Goal: Task Accomplishment & Management: Use online tool/utility

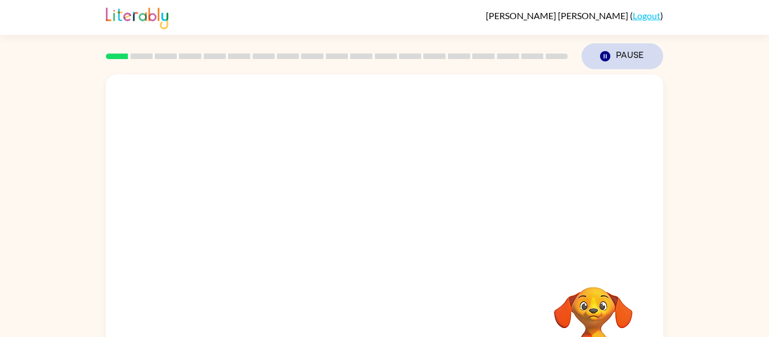
click at [589, 60] on button "Pause Pause" at bounding box center [622, 56] width 82 height 26
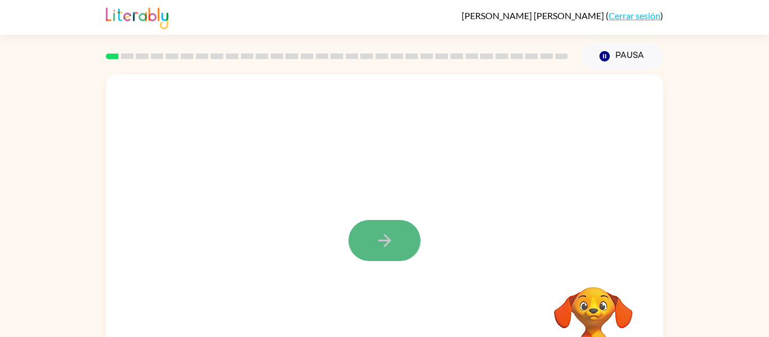
click at [358, 229] on button "button" at bounding box center [384, 240] width 72 height 41
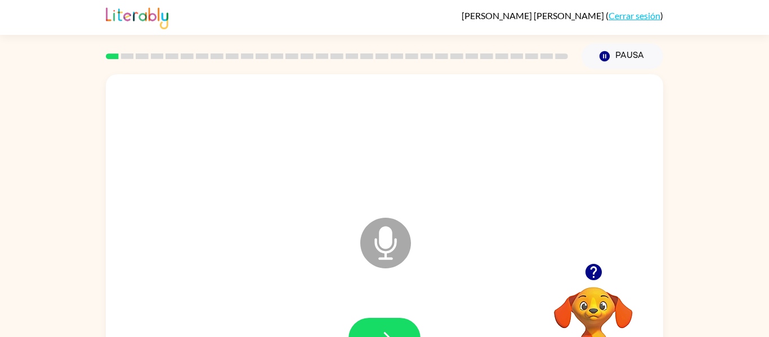
scroll to position [23, 0]
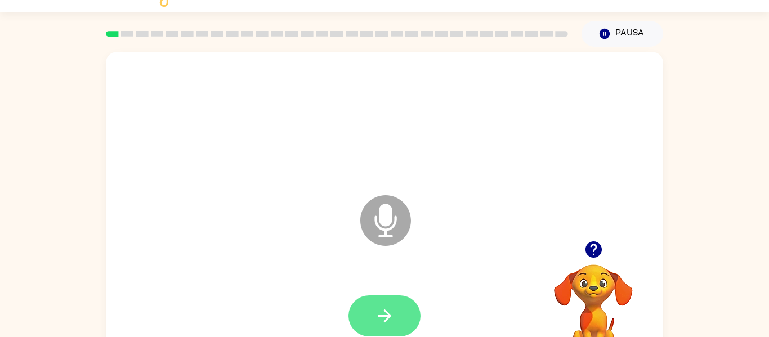
click at [398, 307] on button "button" at bounding box center [384, 315] width 72 height 41
click at [392, 310] on icon "button" at bounding box center [385, 316] width 20 height 20
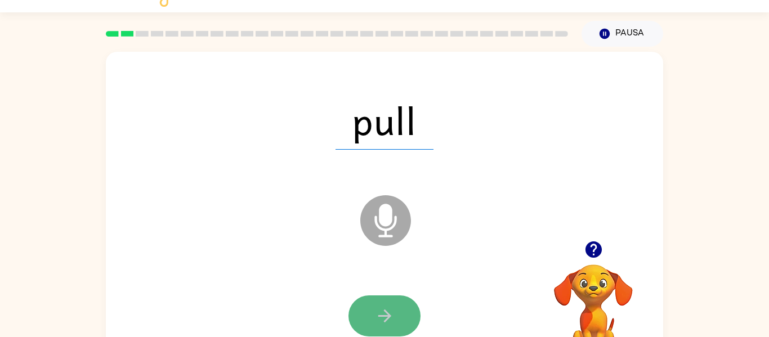
click at [372, 322] on button "button" at bounding box center [384, 315] width 72 height 41
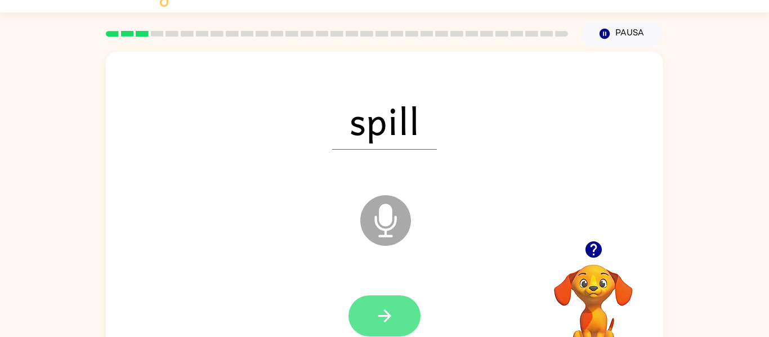
click at [371, 316] on button "button" at bounding box center [384, 315] width 72 height 41
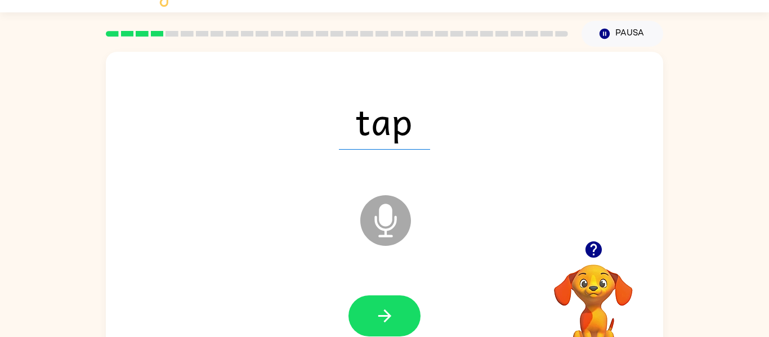
click at [378, 293] on div at bounding box center [384, 316] width 534 height 92
click at [376, 306] on icon "button" at bounding box center [385, 316] width 20 height 20
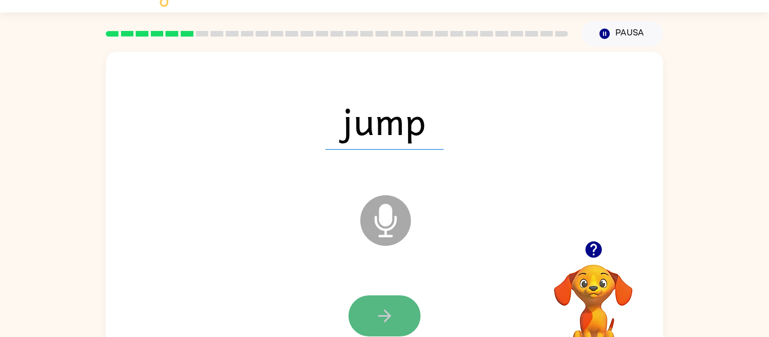
click at [384, 303] on button "button" at bounding box center [384, 315] width 72 height 41
click at [379, 306] on icon "button" at bounding box center [385, 316] width 20 height 20
click at [416, 327] on button "button" at bounding box center [384, 315] width 72 height 41
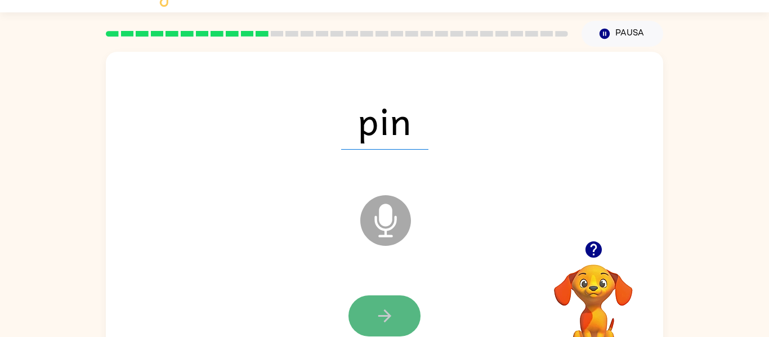
click at [406, 318] on button "button" at bounding box center [384, 315] width 72 height 41
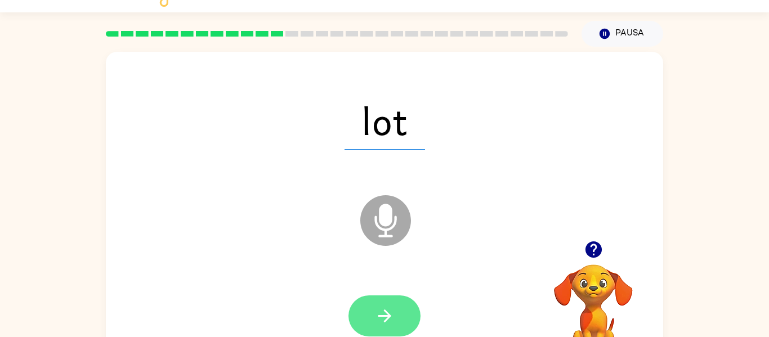
click at [381, 322] on icon "button" at bounding box center [385, 316] width 20 height 20
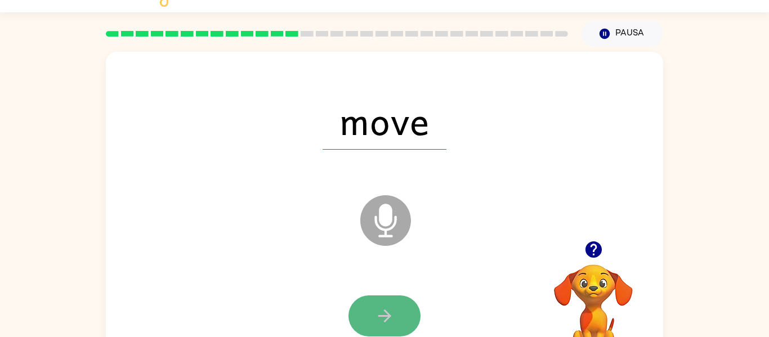
click at [382, 322] on icon "button" at bounding box center [385, 316] width 20 height 20
click at [381, 316] on icon "button" at bounding box center [385, 316] width 20 height 20
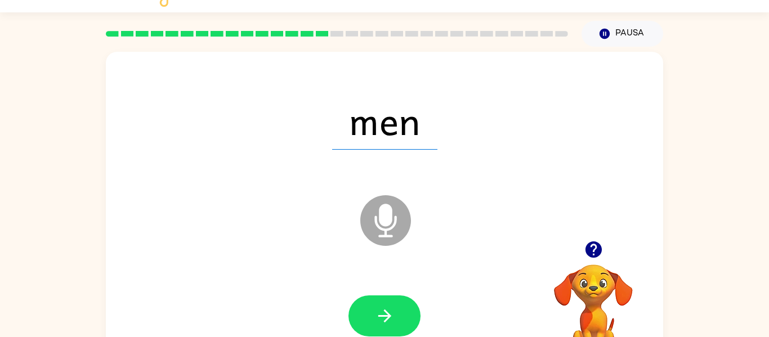
click at [367, 293] on div at bounding box center [384, 316] width 534 height 92
click at [371, 303] on button "button" at bounding box center [384, 315] width 72 height 41
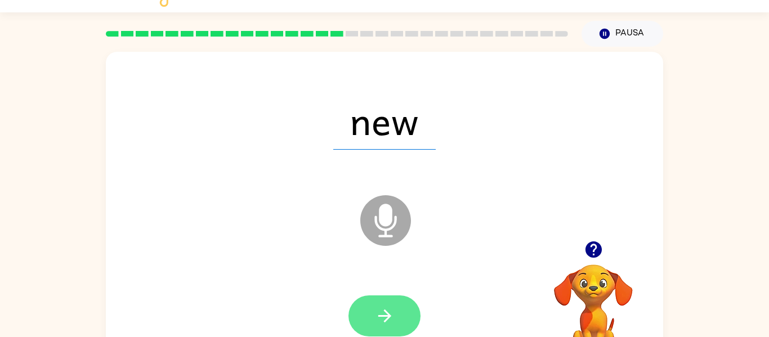
click at [365, 318] on button "button" at bounding box center [384, 315] width 72 height 41
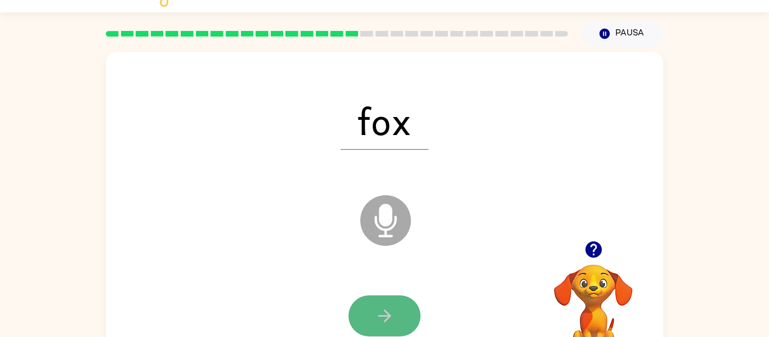
click at [366, 321] on button "button" at bounding box center [384, 315] width 72 height 41
click at [366, 322] on button "button" at bounding box center [384, 315] width 72 height 41
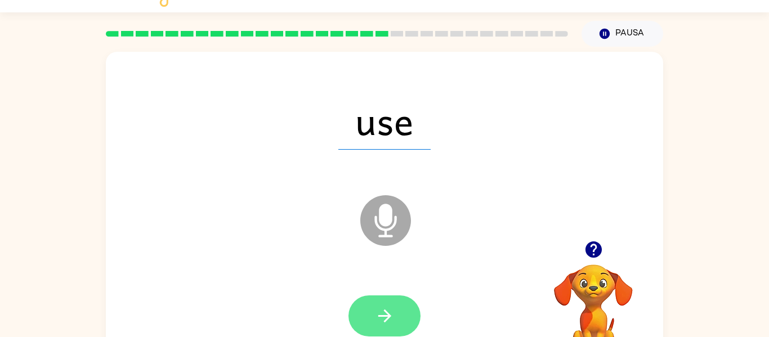
click at [378, 325] on icon "button" at bounding box center [385, 316] width 20 height 20
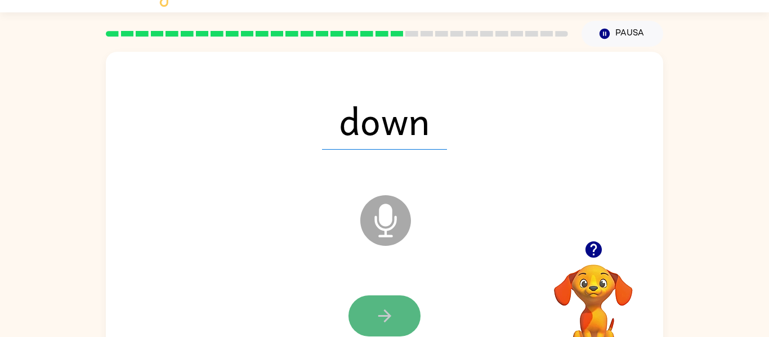
click at [381, 312] on icon "button" at bounding box center [385, 316] width 20 height 20
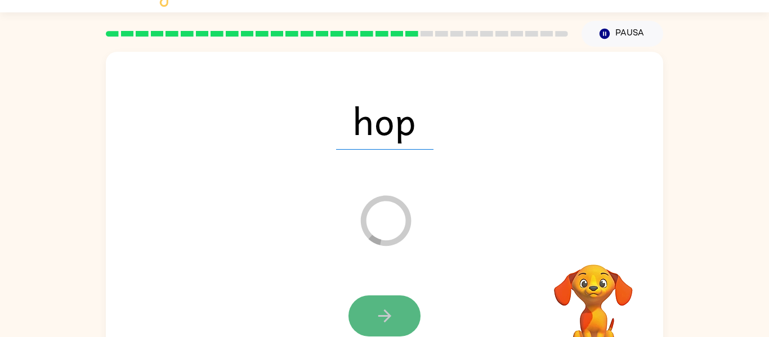
click at [381, 318] on icon "button" at bounding box center [385, 316] width 20 height 20
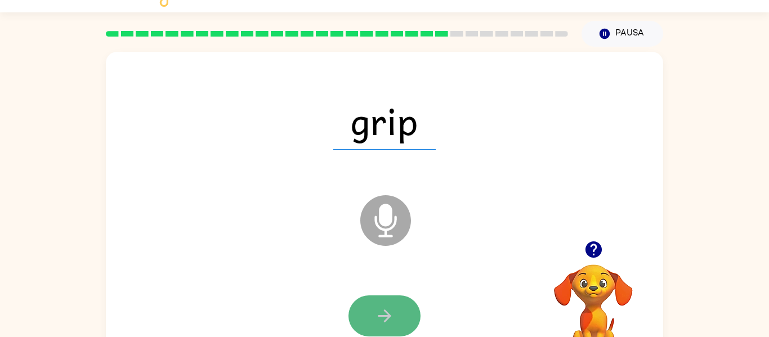
click at [401, 324] on button "button" at bounding box center [384, 315] width 72 height 41
click at [399, 327] on button "button" at bounding box center [384, 315] width 72 height 41
click at [393, 314] on icon "button" at bounding box center [385, 316] width 20 height 20
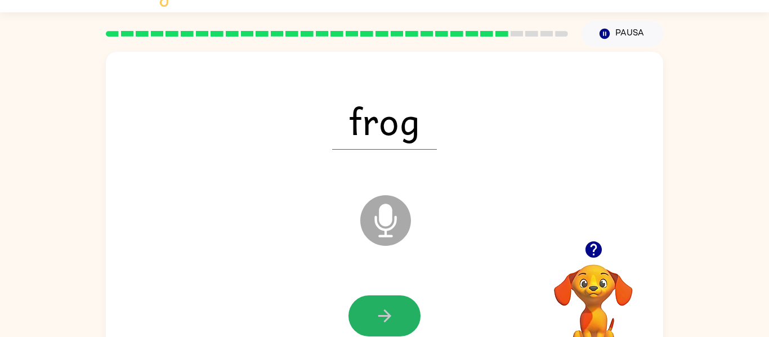
click at [393, 314] on icon "button" at bounding box center [385, 316] width 20 height 20
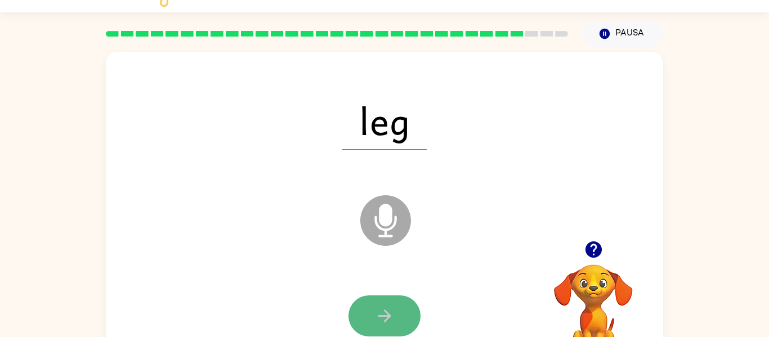
click at [402, 316] on button "button" at bounding box center [384, 315] width 72 height 41
click at [393, 333] on button "button" at bounding box center [384, 315] width 72 height 41
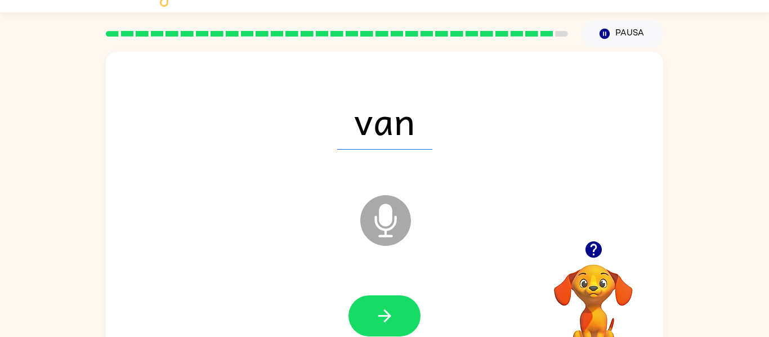
click at [383, 314] on icon "button" at bounding box center [385, 316] width 20 height 20
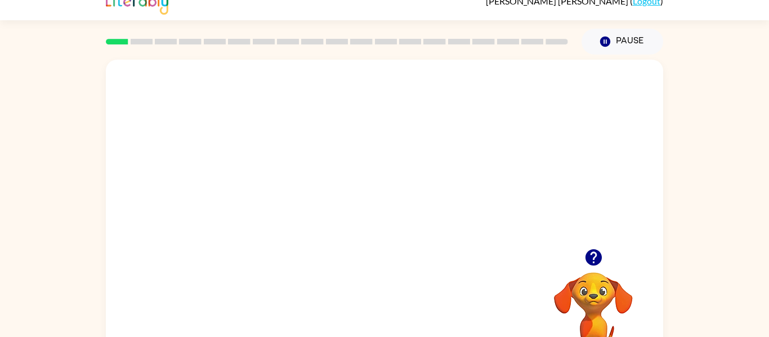
scroll to position [14, 0]
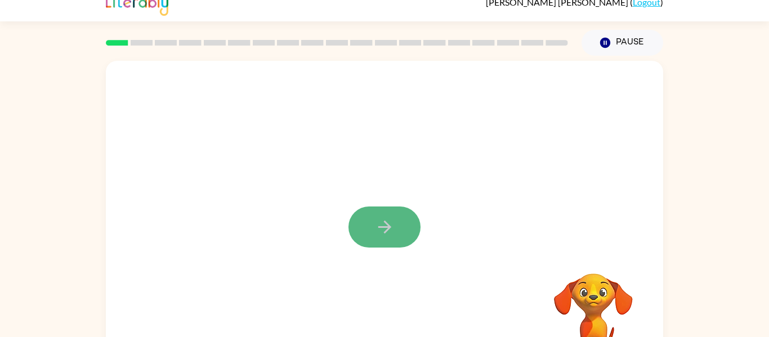
click at [384, 218] on icon "button" at bounding box center [385, 227] width 20 height 20
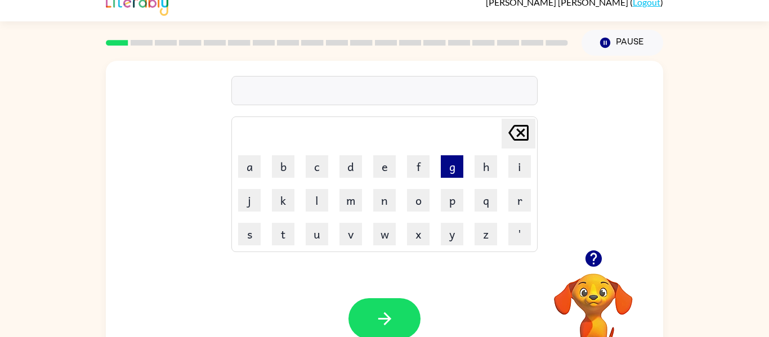
click at [448, 167] on button "g" at bounding box center [452, 166] width 23 height 23
click at [413, 201] on button "o" at bounding box center [418, 200] width 23 height 23
click at [280, 236] on button "t" at bounding box center [283, 234] width 23 height 23
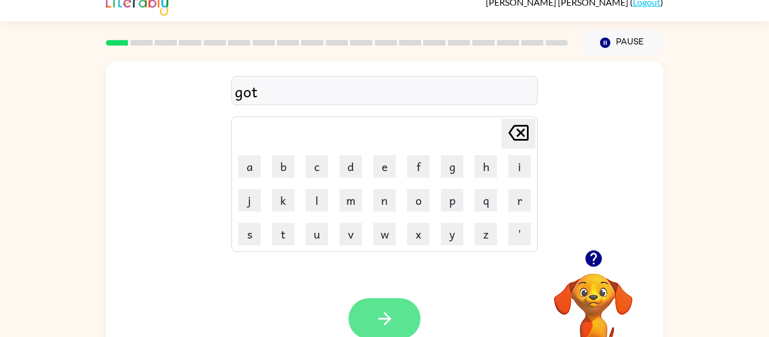
click at [406, 320] on button "button" at bounding box center [384, 318] width 72 height 41
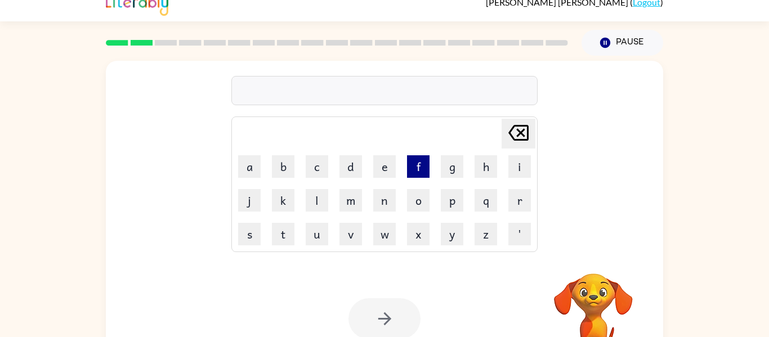
click at [416, 160] on button "f" at bounding box center [418, 166] width 23 height 23
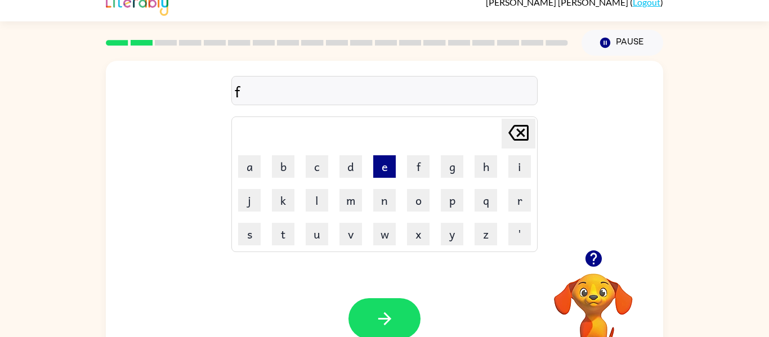
click at [387, 164] on button "e" at bounding box center [384, 166] width 23 height 23
click at [354, 172] on button "d" at bounding box center [350, 166] width 23 height 23
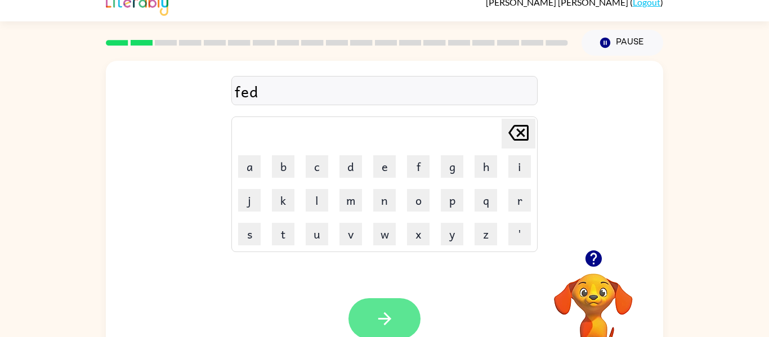
click at [399, 319] on button "button" at bounding box center [384, 318] width 72 height 41
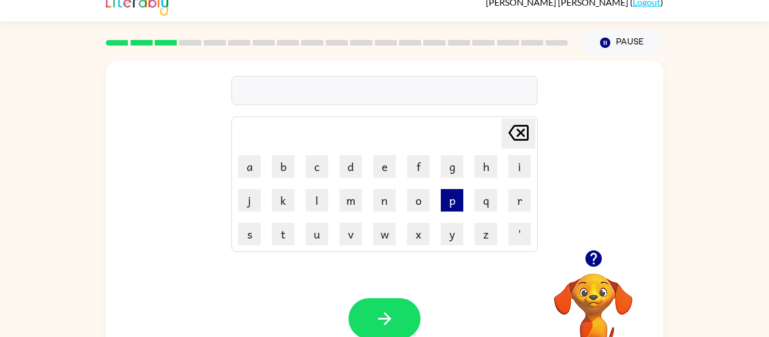
click at [452, 199] on button "p" at bounding box center [452, 200] width 23 height 23
click at [386, 173] on button "e" at bounding box center [384, 166] width 23 height 23
click at [311, 195] on button "l" at bounding box center [317, 200] width 23 height 23
click at [513, 139] on icon at bounding box center [518, 133] width 20 height 16
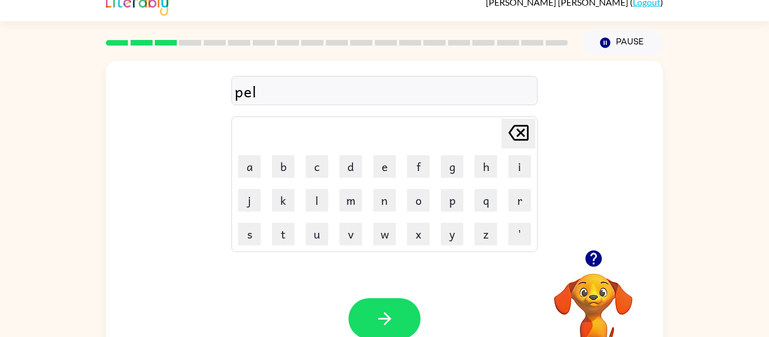
click at [514, 138] on icon at bounding box center [518, 133] width 20 height 16
click at [514, 137] on icon "Delete Delete last character input" at bounding box center [518, 132] width 27 height 27
click at [306, 199] on button "l" at bounding box center [317, 200] width 23 height 23
click at [511, 148] on button "Delete Delete last character input" at bounding box center [518, 134] width 34 height 30
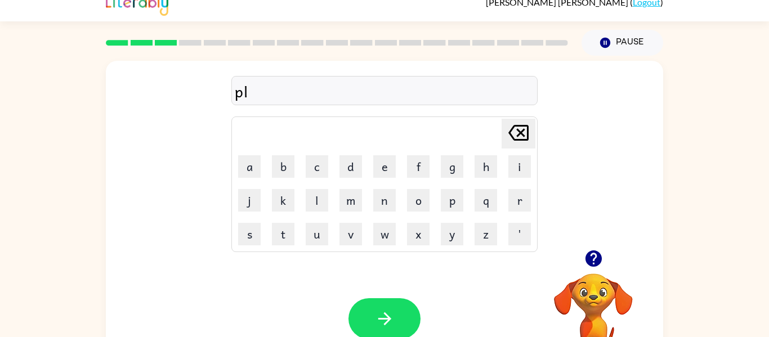
click at [506, 138] on icon "Delete Delete last character input" at bounding box center [518, 132] width 27 height 27
click at [514, 132] on icon "Delete Delete last character input" at bounding box center [518, 132] width 27 height 27
click at [448, 194] on button "p" at bounding box center [452, 200] width 23 height 23
click at [256, 160] on button "a" at bounding box center [249, 166] width 23 height 23
click at [325, 204] on button "l" at bounding box center [317, 200] width 23 height 23
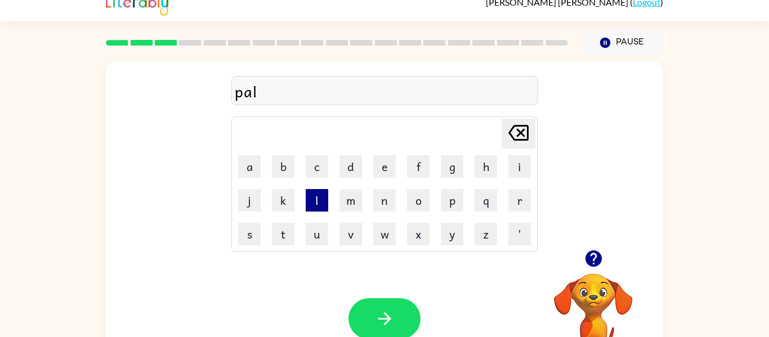
click at [325, 204] on button "l" at bounding box center [317, 200] width 23 height 23
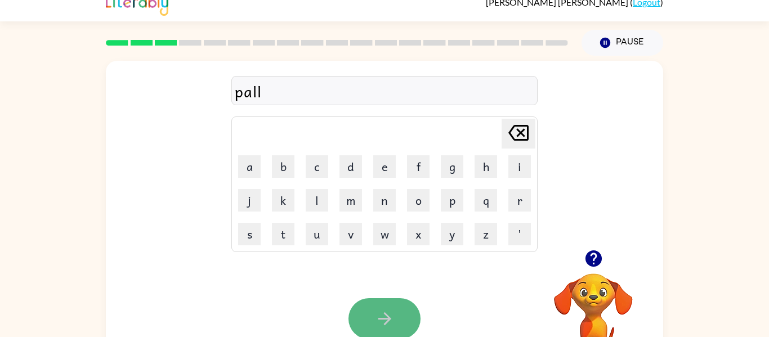
click at [392, 323] on icon "button" at bounding box center [385, 319] width 20 height 20
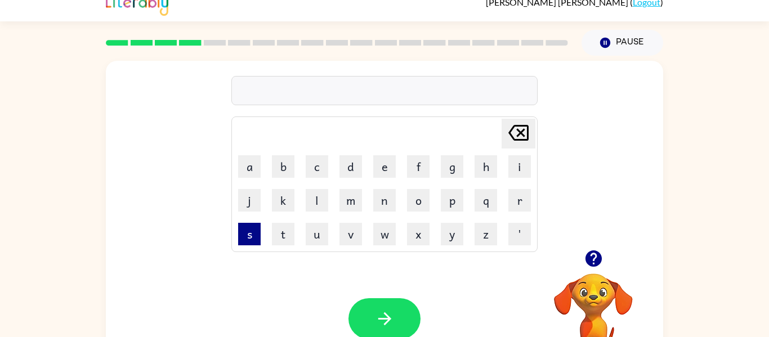
click at [248, 231] on button "s" at bounding box center [249, 234] width 23 height 23
click at [513, 200] on button "r" at bounding box center [519, 200] width 23 height 23
click at [515, 161] on button "i" at bounding box center [519, 166] width 23 height 23
click at [347, 195] on button "m" at bounding box center [350, 200] width 23 height 23
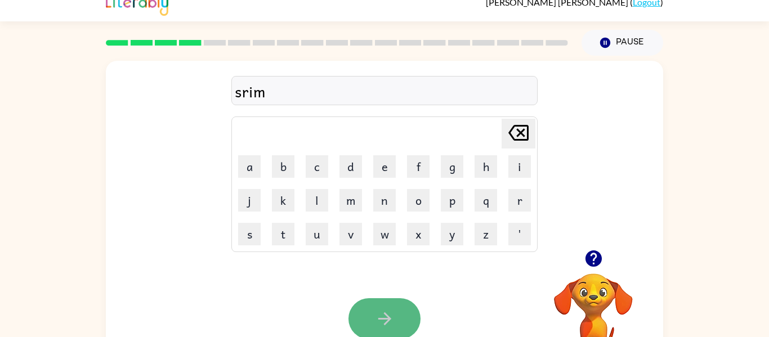
click at [396, 320] on button "button" at bounding box center [384, 318] width 72 height 41
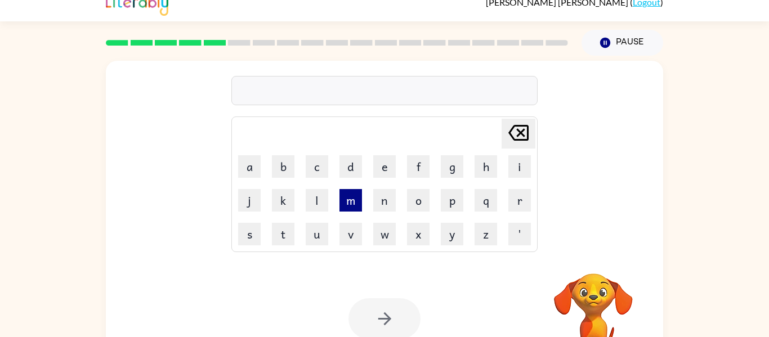
click at [353, 205] on button "m" at bounding box center [350, 200] width 23 height 23
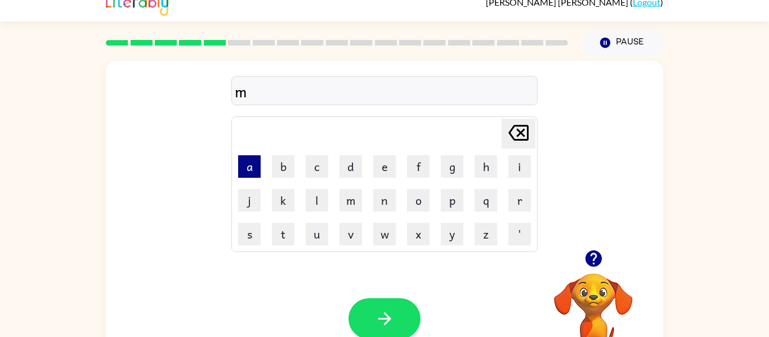
click at [242, 167] on button "a" at bounding box center [249, 166] width 23 height 23
click at [284, 233] on button "t" at bounding box center [283, 234] width 23 height 23
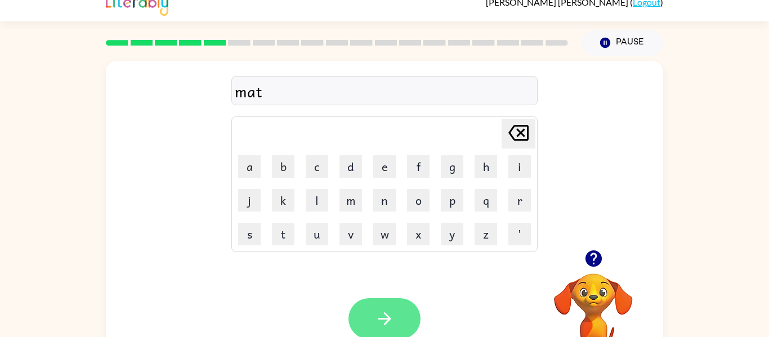
click at [357, 306] on button "button" at bounding box center [384, 318] width 72 height 41
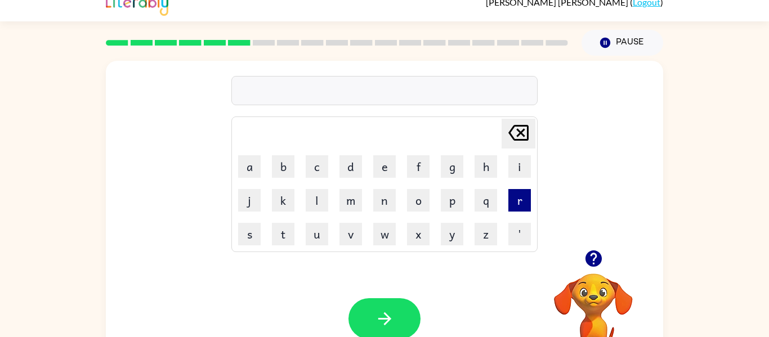
click at [514, 198] on button "r" at bounding box center [519, 200] width 23 height 23
click at [515, 163] on button "i" at bounding box center [519, 166] width 23 height 23
click at [451, 196] on button "p" at bounding box center [452, 200] width 23 height 23
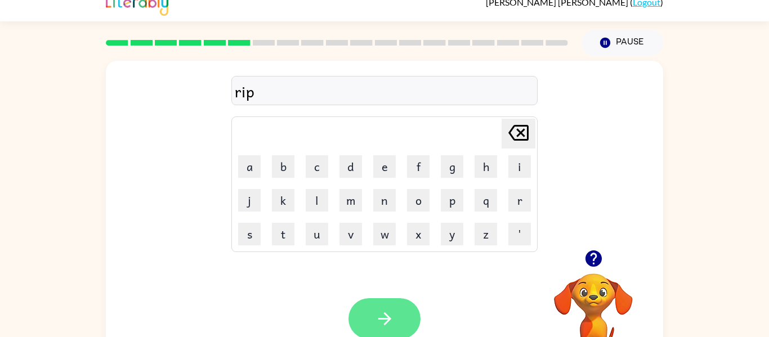
click at [406, 302] on button "button" at bounding box center [384, 318] width 72 height 41
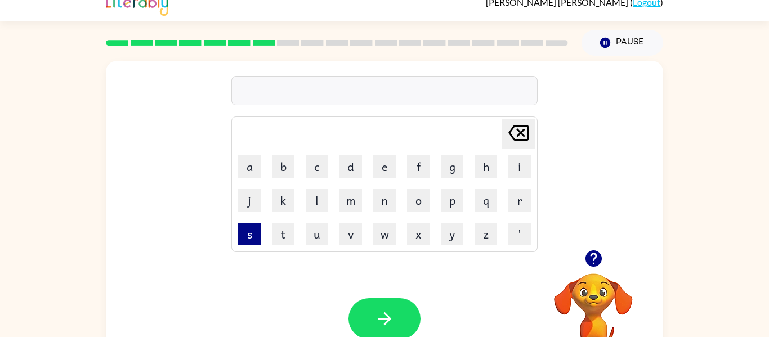
click at [244, 233] on button "s" at bounding box center [249, 234] width 23 height 23
click at [512, 162] on button "i" at bounding box center [519, 166] width 23 height 23
click at [409, 229] on button "x" at bounding box center [418, 234] width 23 height 23
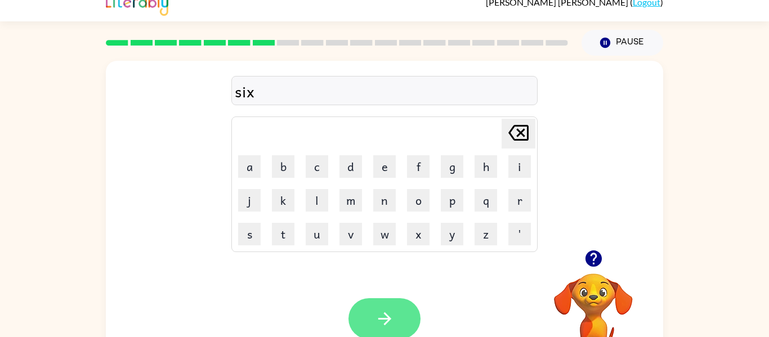
click at [398, 327] on button "button" at bounding box center [384, 318] width 72 height 41
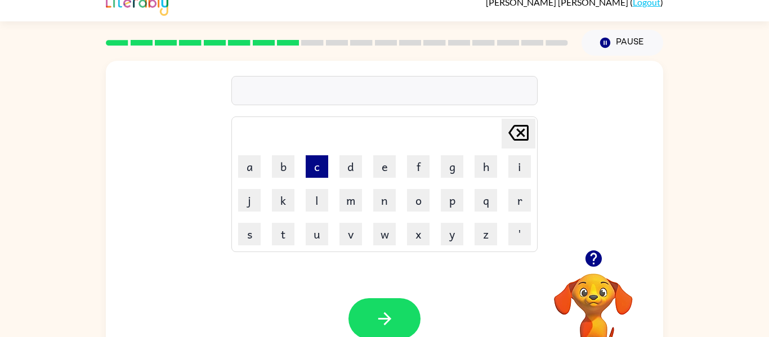
click at [315, 166] on button "c" at bounding box center [317, 166] width 23 height 23
click at [280, 196] on button "k" at bounding box center [283, 200] width 23 height 23
click at [315, 201] on button "l" at bounding box center [317, 200] width 23 height 23
click at [412, 200] on button "o" at bounding box center [418, 200] width 23 height 23
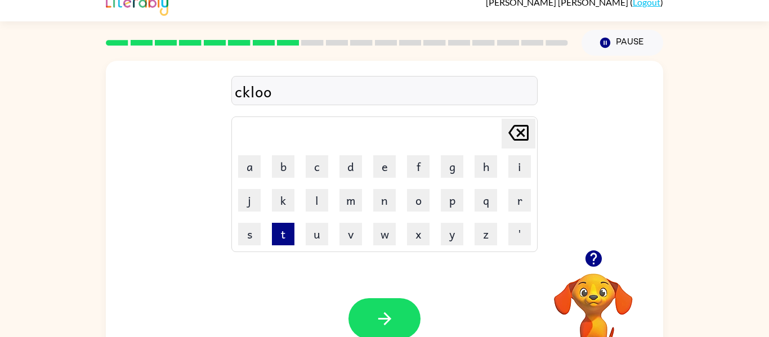
click at [281, 232] on button "t" at bounding box center [283, 234] width 23 height 23
click at [516, 134] on icon "Delete Delete last character input" at bounding box center [518, 132] width 27 height 27
click at [517, 132] on icon "Delete Delete last character input" at bounding box center [518, 132] width 27 height 27
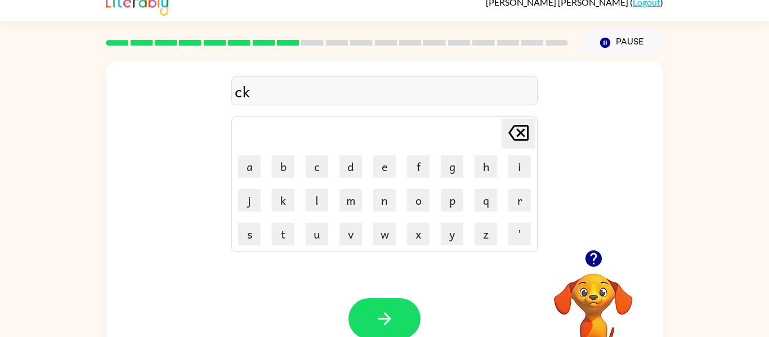
click at [517, 132] on icon "Delete Delete last character input" at bounding box center [518, 132] width 27 height 27
click at [308, 194] on button "l" at bounding box center [317, 200] width 23 height 23
click at [292, 194] on button "k" at bounding box center [283, 200] width 23 height 23
click at [420, 197] on button "o" at bounding box center [418, 200] width 23 height 23
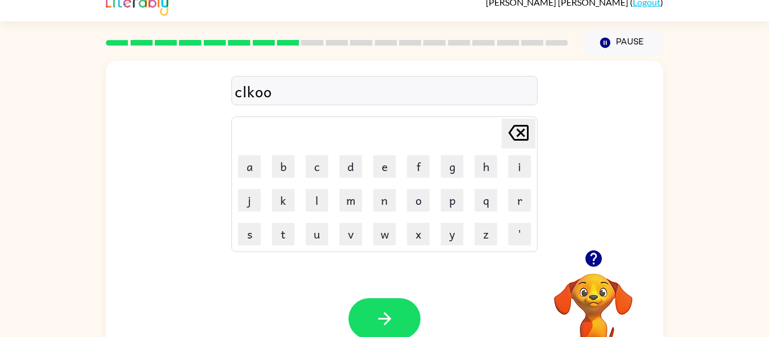
click at [519, 131] on icon at bounding box center [518, 133] width 20 height 16
